Goal: Transaction & Acquisition: Purchase product/service

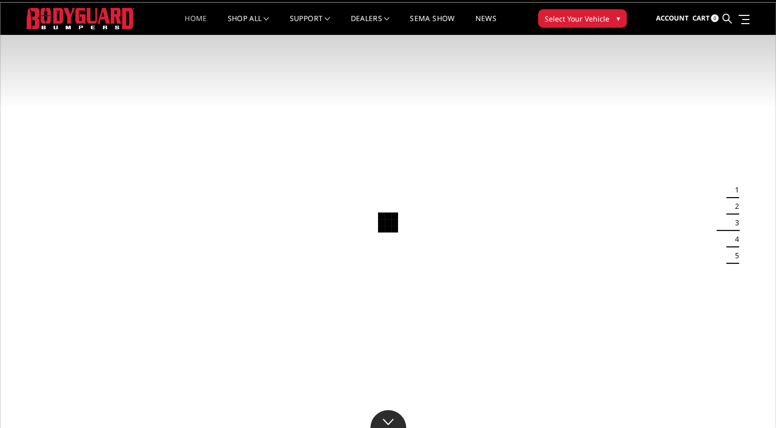
scroll to position [21, 0]
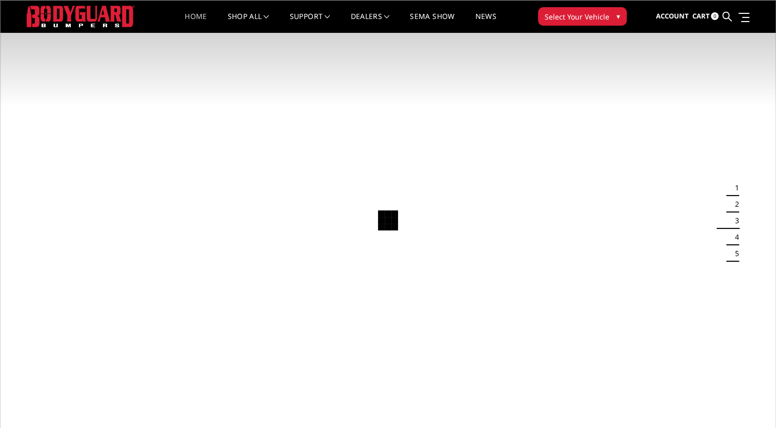
click at [573, 12] on span "Select Your Vehicle" at bounding box center [577, 16] width 65 height 11
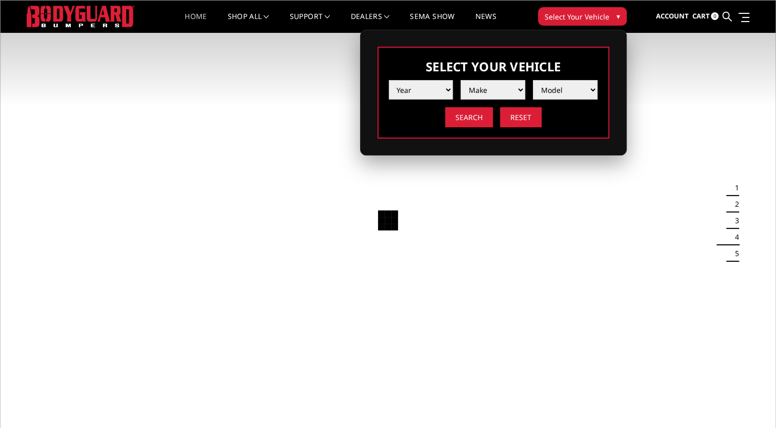
click at [447, 90] on select "Year [DATE] 2024 2023 2022 2021 2020 2019 2018 2017 2016 2015 2014 2013 2012 20…" at bounding box center [421, 89] width 65 height 19
select select "yr_2017"
click at [389, 80] on select "Year [DATE] 2024 2023 2022 2021 2020 2019 2018 2017 2016 2015 2014 2013 2012 20…" at bounding box center [421, 89] width 65 height 19
click at [520, 91] on select "Make Chevrolet Ford GMC Nissan Ram Toyota" at bounding box center [493, 89] width 65 height 19
select select "mk_ford"
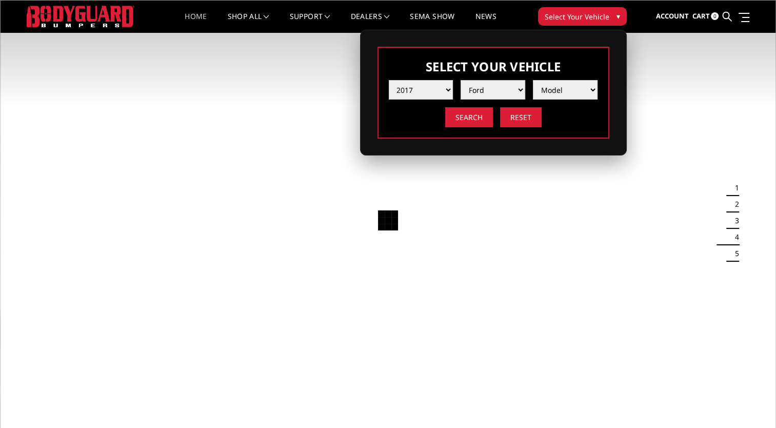
click at [461, 80] on select "Make Chevrolet Ford GMC Nissan Ram Toyota" at bounding box center [493, 89] width 65 height 19
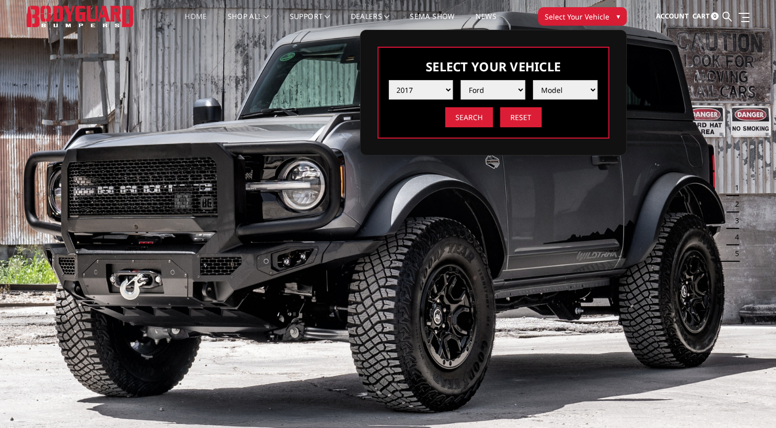
click at [584, 90] on select "Model F150 F150 Raptor F250 / F350 F450 F550" at bounding box center [565, 89] width 65 height 19
select select "md_f250-f350"
click at [533, 80] on select "Model F150 F150 Raptor F250 / F350 F450 F550" at bounding box center [565, 89] width 65 height 19
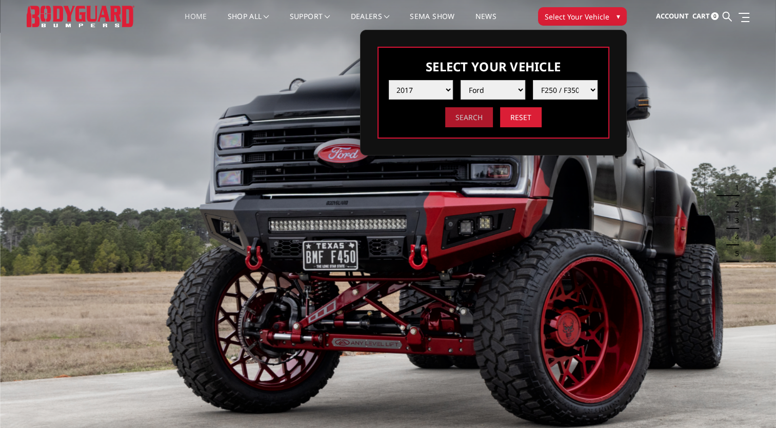
click at [466, 116] on input "Search" at bounding box center [469, 117] width 48 height 20
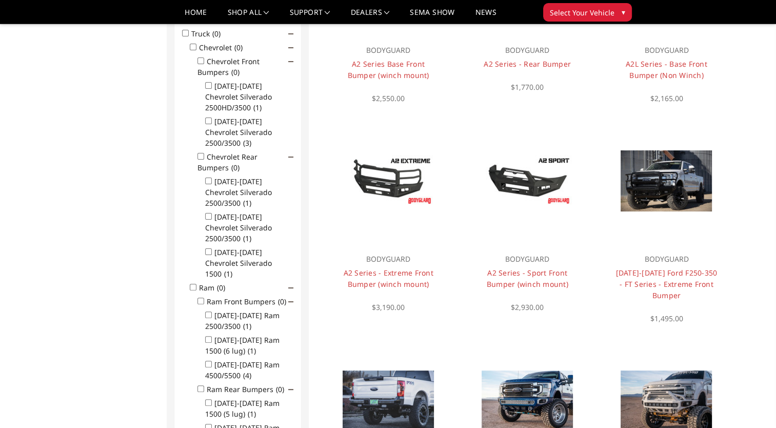
scroll to position [194, 0]
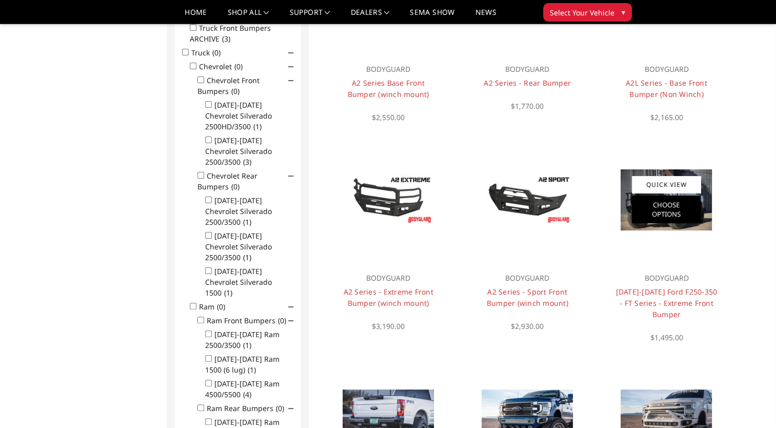
click at [649, 213] on link "Choose Options" at bounding box center [666, 209] width 69 height 28
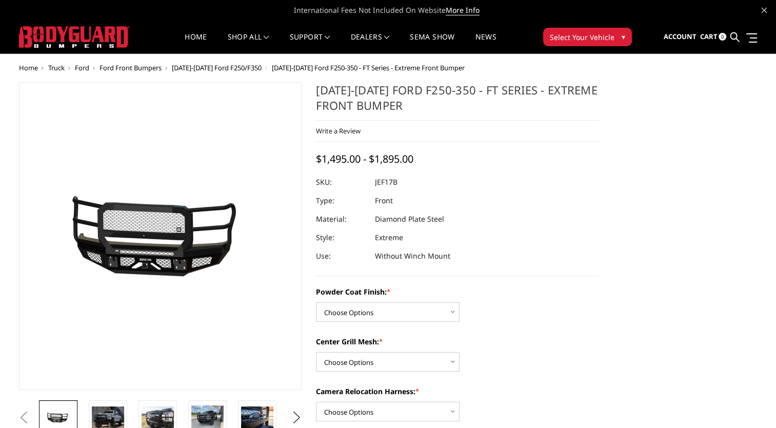
click at [306, 217] on section "Previous Next" at bounding box center [161, 258] width 298 height 352
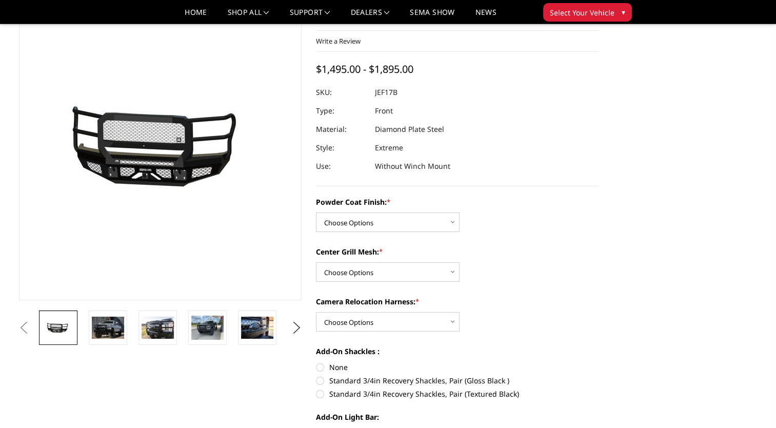
scroll to position [62, 0]
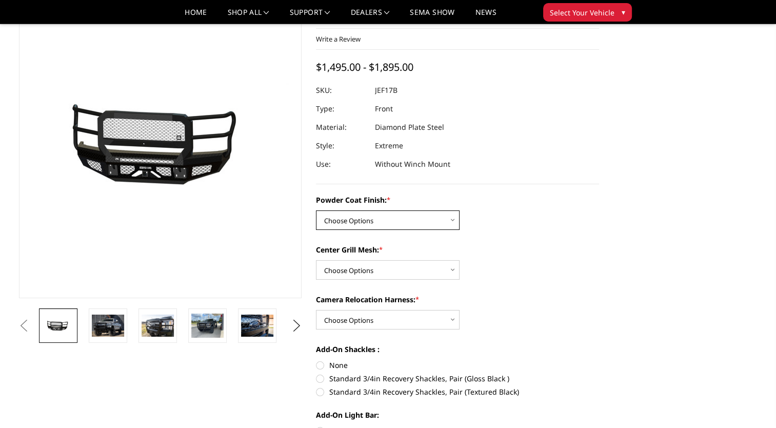
click at [344, 219] on select "Choose Options Bare Metal Gloss Black Powder Coat Textured Black Powder Coat" at bounding box center [388, 219] width 144 height 19
select select "3222"
click at [316, 210] on select "Choose Options Bare Metal Gloss Black Powder Coat Textured Black Powder Coat" at bounding box center [388, 219] width 144 height 19
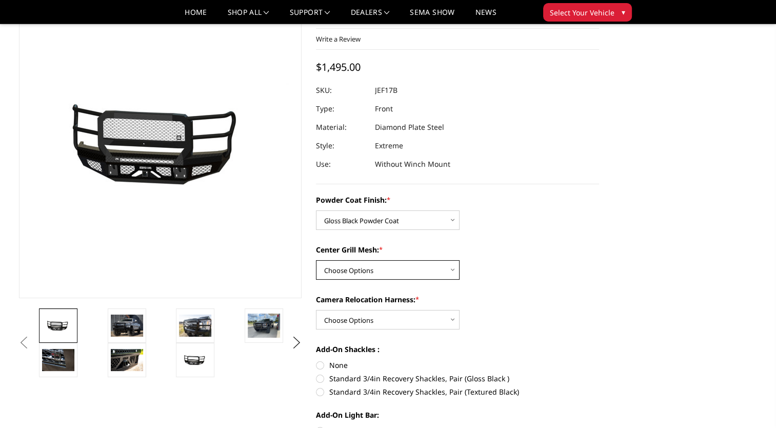
click at [339, 273] on select "Choose Options WITH Expanded Metal in Center Grill WITHOUT Expanded Metal in Ce…" at bounding box center [388, 269] width 144 height 19
select select "3224"
click at [316, 260] on select "Choose Options WITH Expanded Metal in Center Grill WITHOUT Expanded Metal in Ce…" at bounding box center [388, 269] width 144 height 19
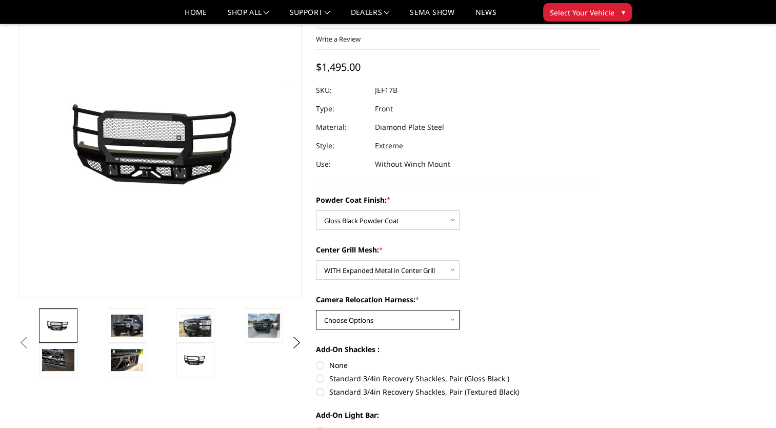
click at [337, 319] on select "Choose Options WITH Camera Relocation Harness WITHOUT Camera Relocation Harness" at bounding box center [388, 319] width 144 height 19
select select "3227"
click at [316, 310] on select "Choose Options WITH Camera Relocation Harness WITHOUT Camera Relocation Harness" at bounding box center [388, 319] width 144 height 19
click at [535, 319] on div "Camera Relocation Harness: * Choose Options WITH Camera Relocation Harness WITH…" at bounding box center [457, 311] width 283 height 35
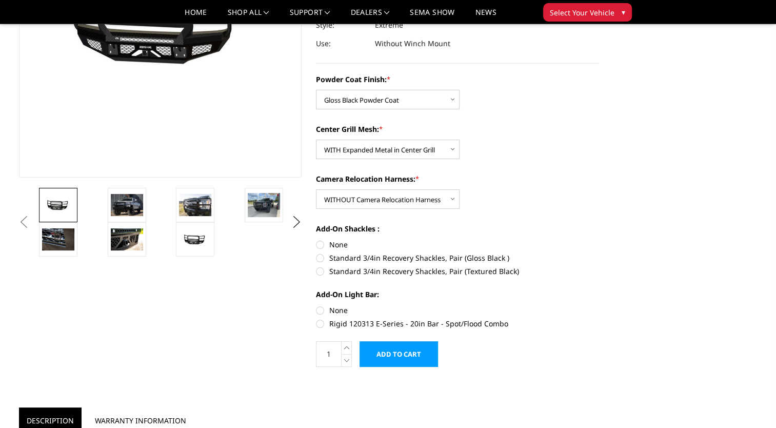
scroll to position [205, 0]
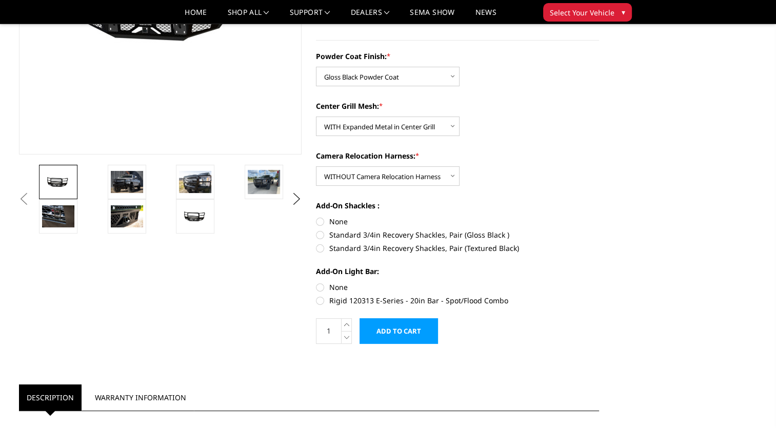
click at [318, 300] on label "Rigid 120313 E-Series - 20in Bar - Spot/Flood Combo" at bounding box center [457, 300] width 283 height 11
click at [599, 282] on input "Rigid 120313 E-Series - 20in Bar - Spot/Flood Combo" at bounding box center [599, 282] width 1 height 1
radio input "true"
click at [316, 282] on input "None" at bounding box center [316, 282] width 1 height 1
radio input "true"
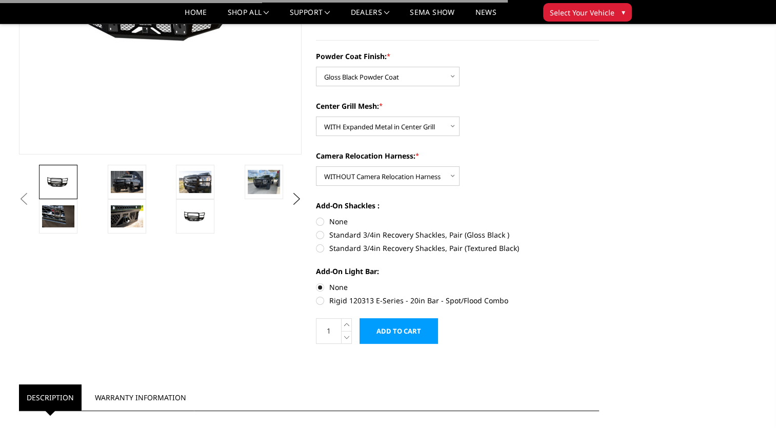
click at [599, 282] on input "Rigid 120313 E-Series - 20in Bar - Spot/Flood Combo" at bounding box center [599, 282] width 1 height 1
radio input "true"
click at [316, 282] on input "None" at bounding box center [316, 282] width 1 height 1
radio input "true"
click at [599, 282] on input "Rigid 120313 E-Series - 20in Bar - Spot/Flood Combo" at bounding box center [599, 282] width 1 height 1
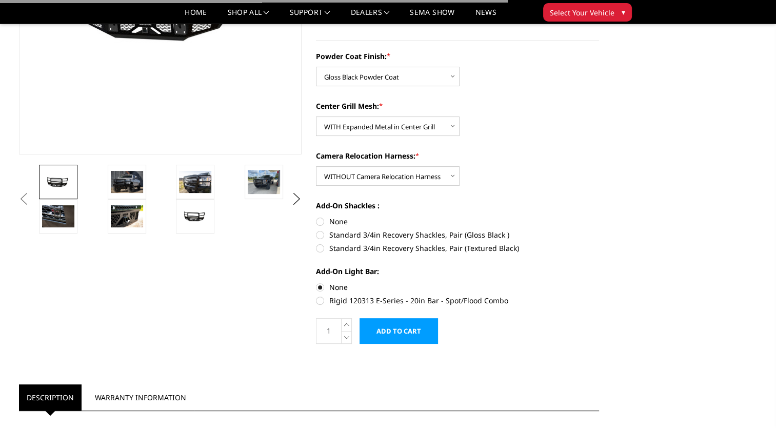
radio input "true"
click at [316, 282] on input "None" at bounding box center [316, 282] width 1 height 1
radio input "true"
click at [599, 282] on input "Rigid 120313 E-Series - 20in Bar - Spot/Flood Combo" at bounding box center [599, 282] width 1 height 1
radio input "true"
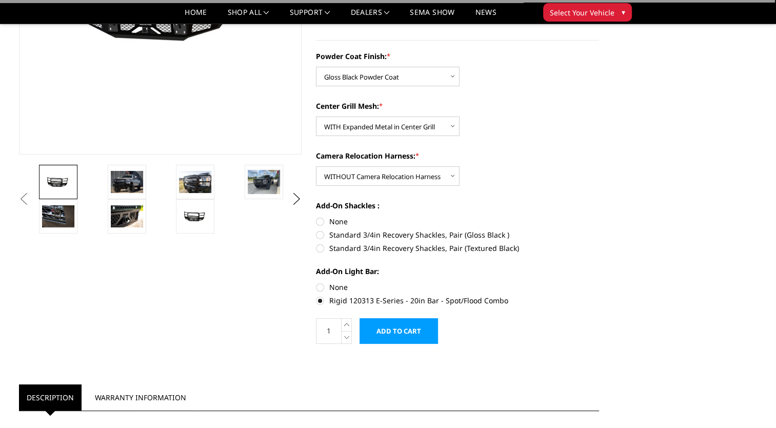
click at [592, 215] on div "Add-On Shackles : None Standard 3/4in Recovery Shackles, Pair (Gloss Black ) St…" at bounding box center [457, 225] width 283 height 51
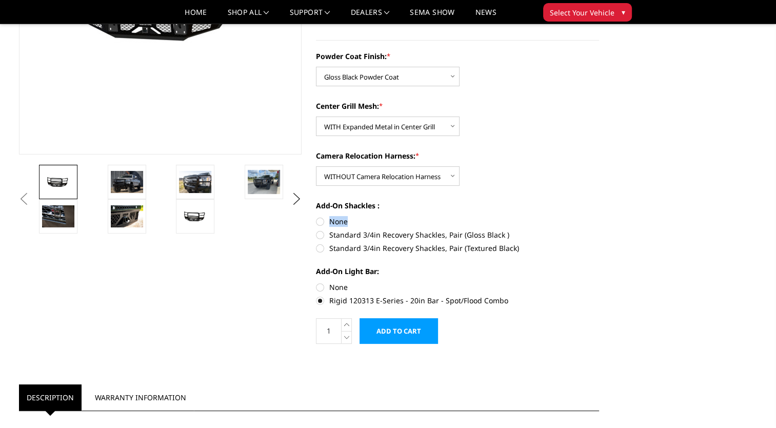
click at [592, 215] on div "Add-On Shackles : None Standard 3/4in Recovery Shackles, Pair (Gloss Black ) St…" at bounding box center [457, 225] width 283 height 51
drag, startPoint x: 592, startPoint y: 215, endPoint x: 554, endPoint y: 128, distance: 94.6
click at [554, 128] on div "Center Grill Mesh: * Choose Options WITH Expanded Metal in Center Grill WITHOUT…" at bounding box center [457, 118] width 283 height 35
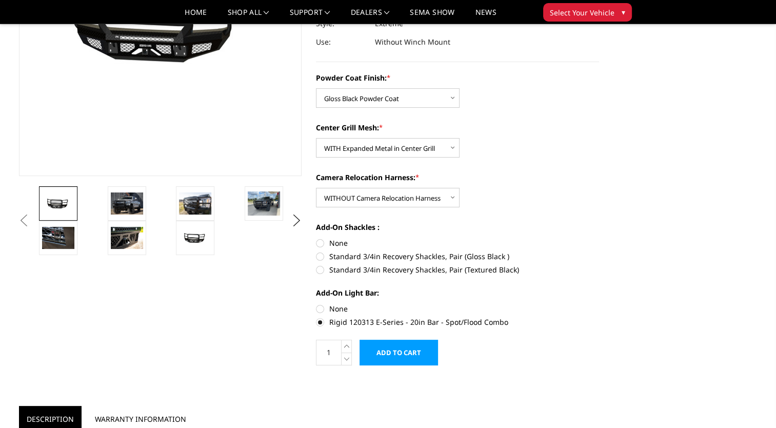
scroll to position [185, 0]
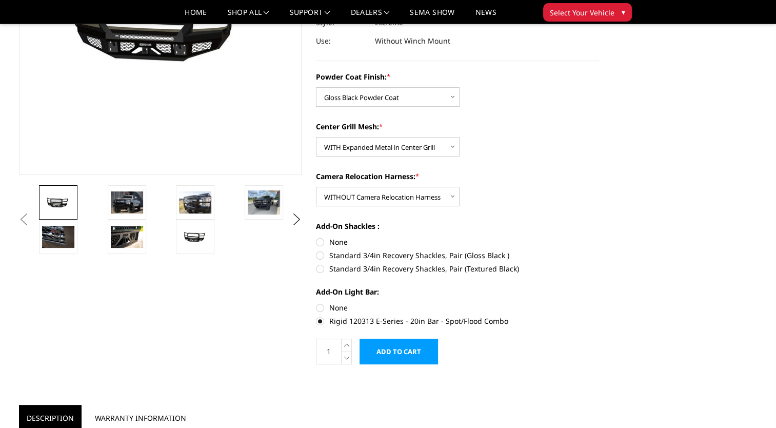
click at [321, 310] on label "None" at bounding box center [457, 307] width 283 height 11
click at [317, 303] on input "None" at bounding box center [316, 302] width 1 height 1
radio input "true"
click at [320, 242] on label "None" at bounding box center [457, 241] width 283 height 11
click at [317, 237] on input "None" at bounding box center [316, 236] width 1 height 1
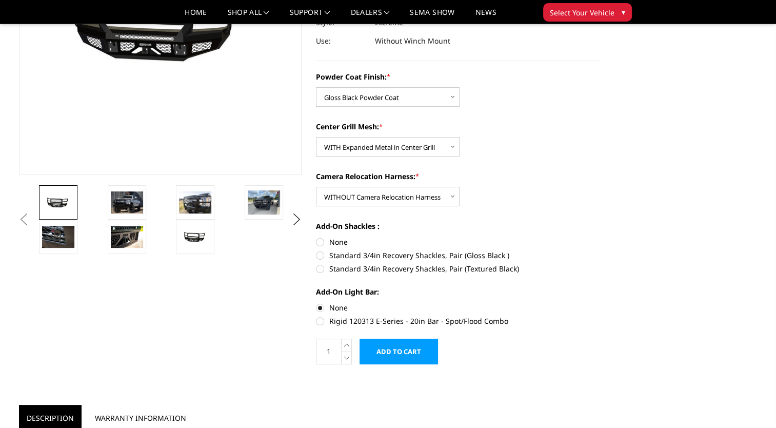
radio input "true"
click at [195, 203] on img at bounding box center [195, 202] width 32 height 22
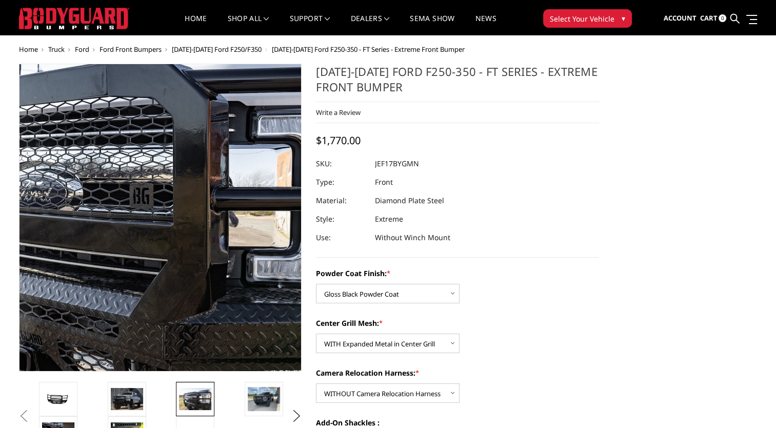
scroll to position [16, 0]
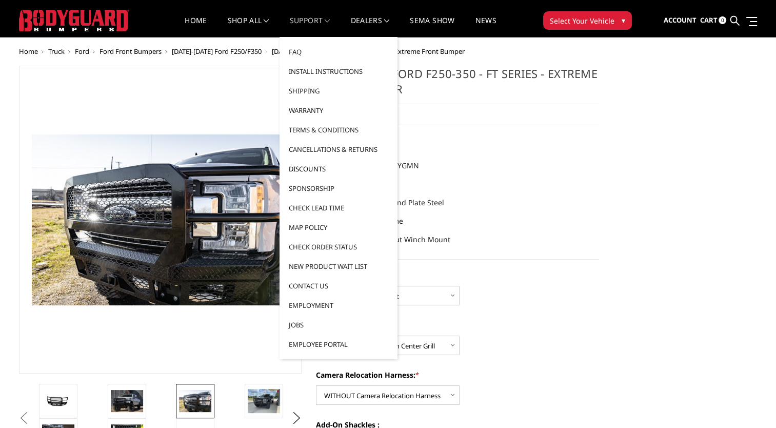
click at [309, 168] on link "Discounts" at bounding box center [339, 168] width 110 height 19
